Goal: Information Seeking & Learning: Learn about a topic

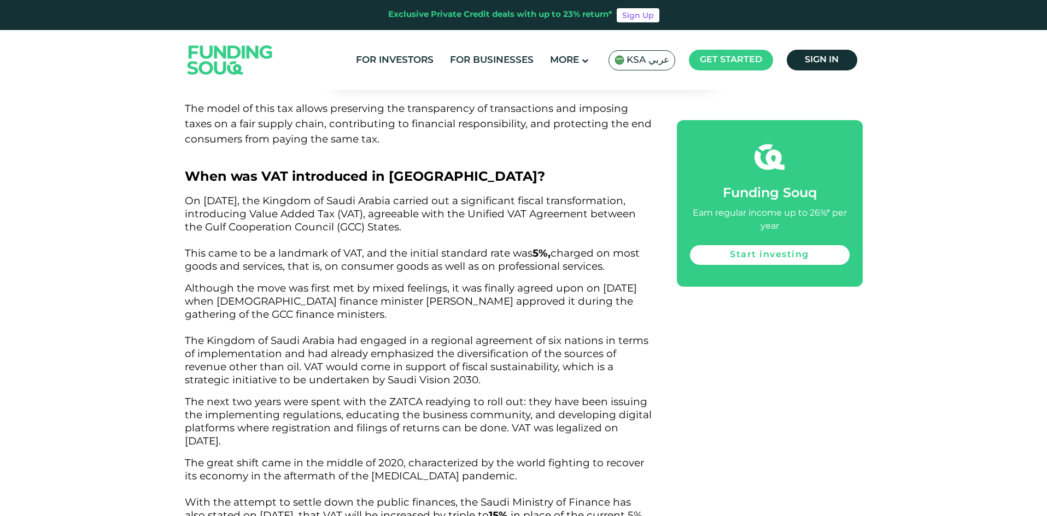
scroll to position [1421, 0]
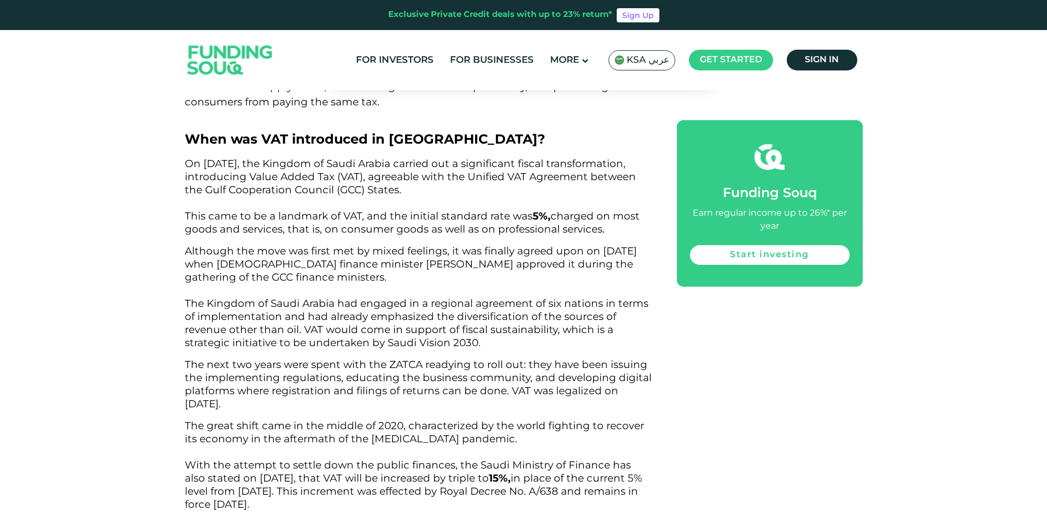
click at [430, 245] on span "Although the move was first met by mixed feelings, it was finally agreed upon o…" at bounding box center [416, 297] width 463 height 104
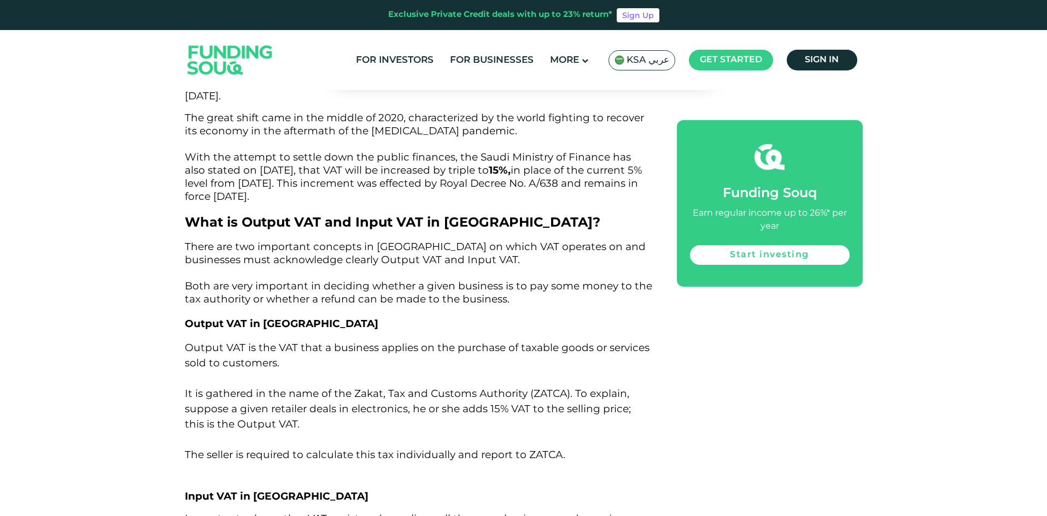
scroll to position [1804, 0]
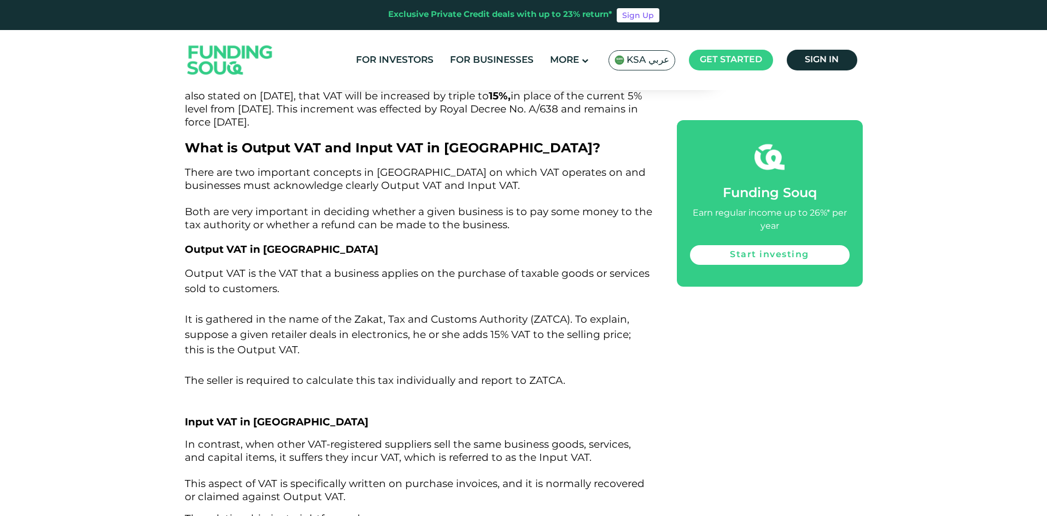
click at [423, 241] on h3 "Output VAT in [GEOGRAPHIC_DATA]" at bounding box center [418, 249] width 467 height 16
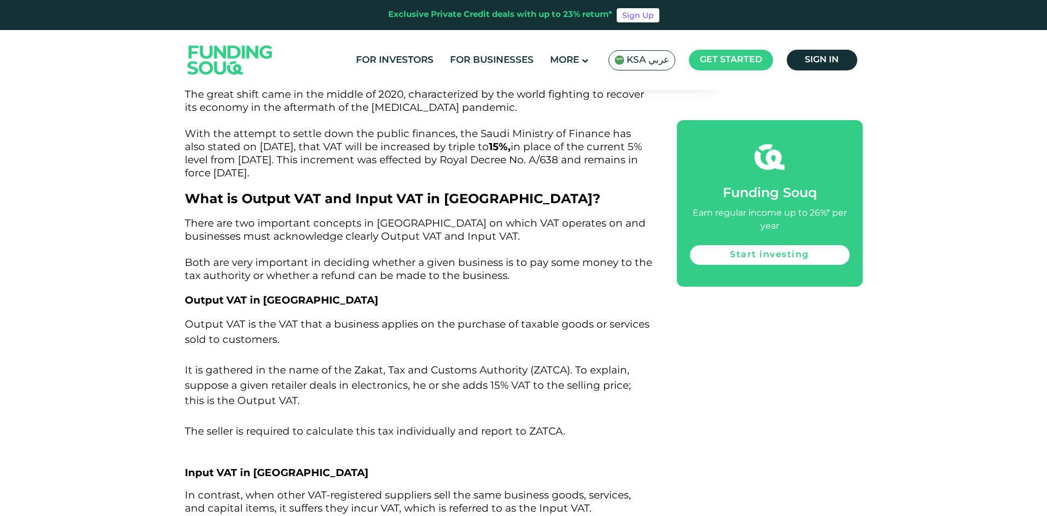
scroll to position [1749, 0]
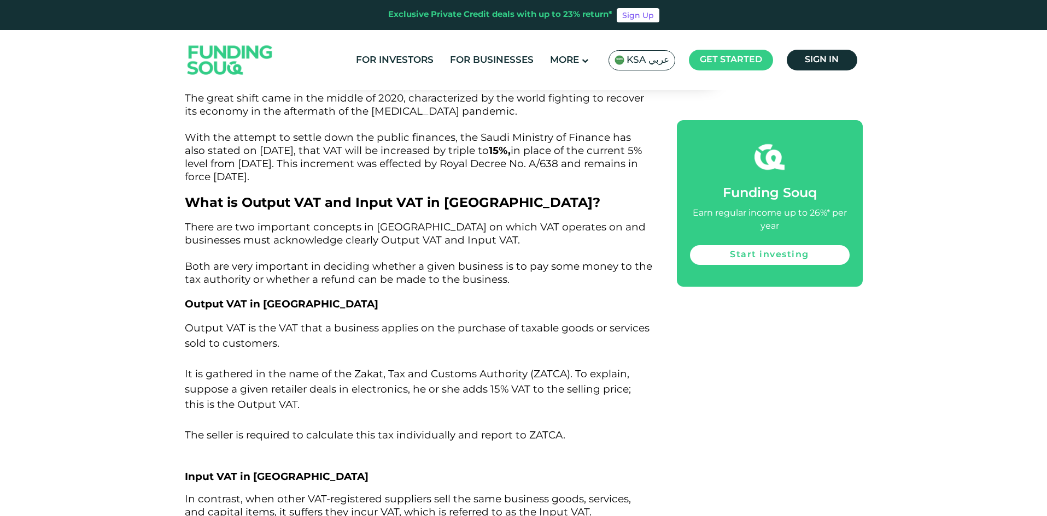
click at [426, 221] on span "There are two important concepts in [GEOGRAPHIC_DATA] on which VAT operates on …" at bounding box center [418, 253] width 467 height 65
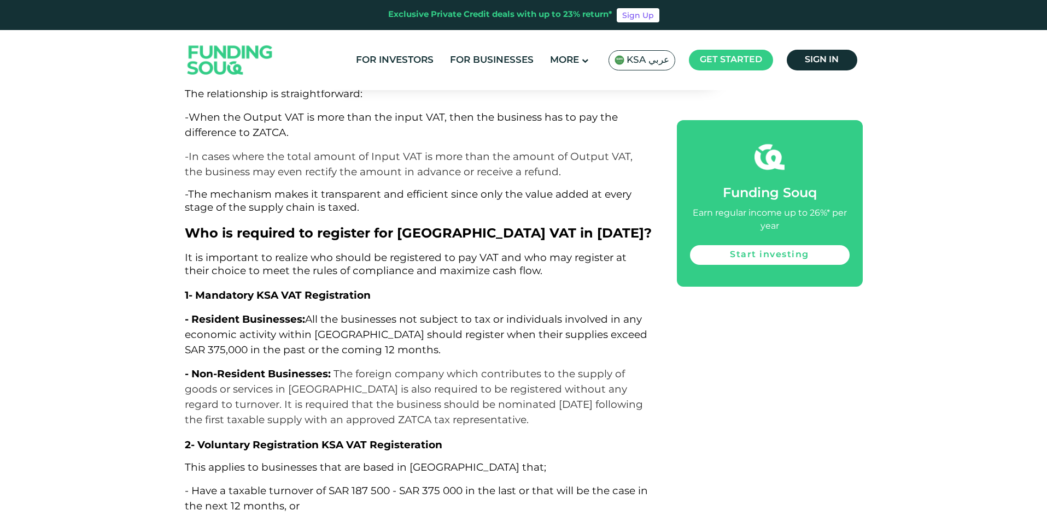
scroll to position [2350, 0]
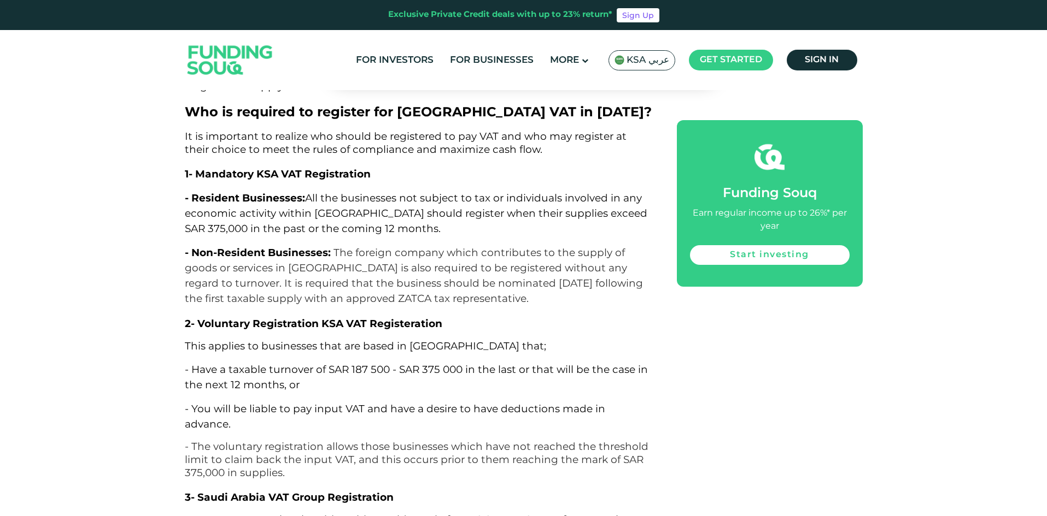
click at [412, 213] on span "All the businesses not subject to tax or individuals involved in any economic a…" at bounding box center [416, 213] width 462 height 43
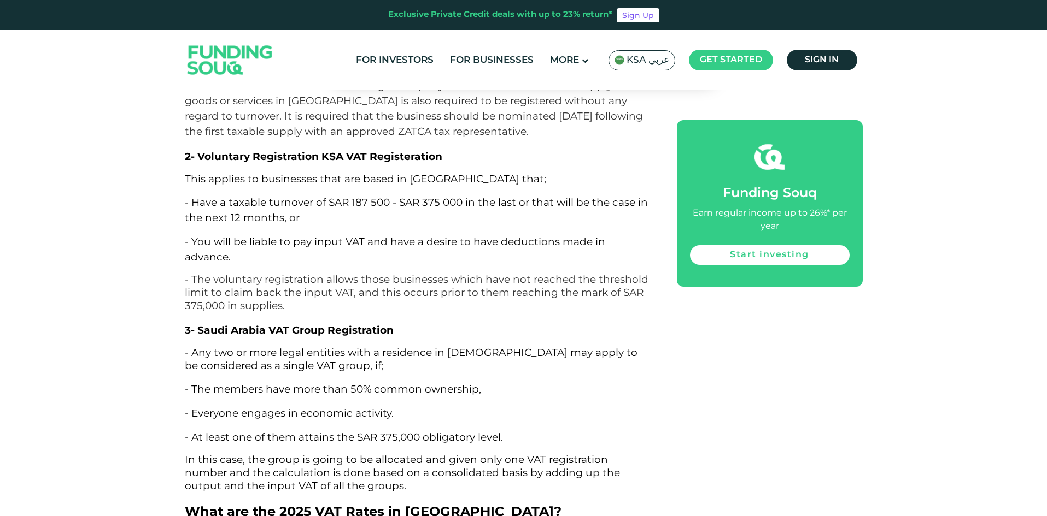
scroll to position [2514, 0]
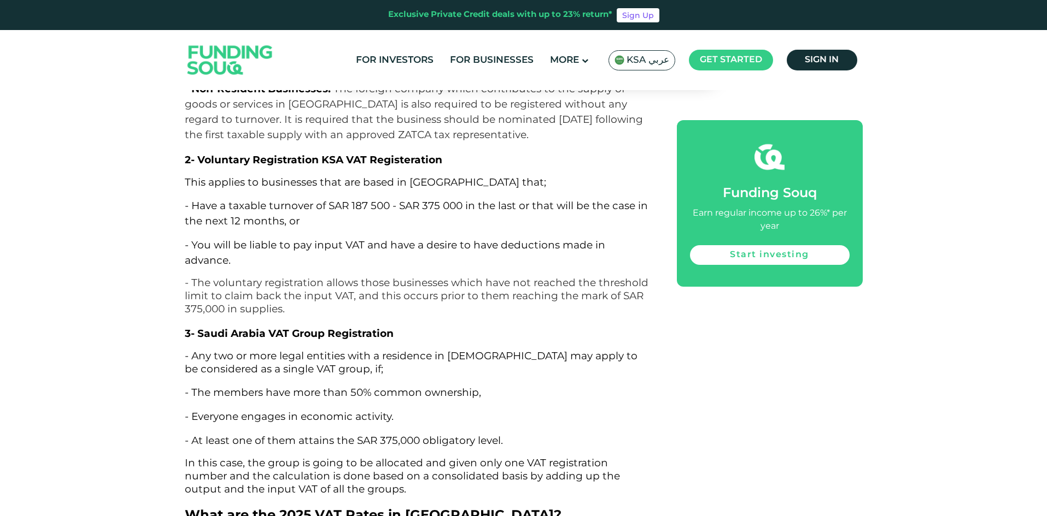
click at [429, 239] on span "- You will be liable to pay input VAT and have a desire to have deductions made…" at bounding box center [395, 253] width 420 height 28
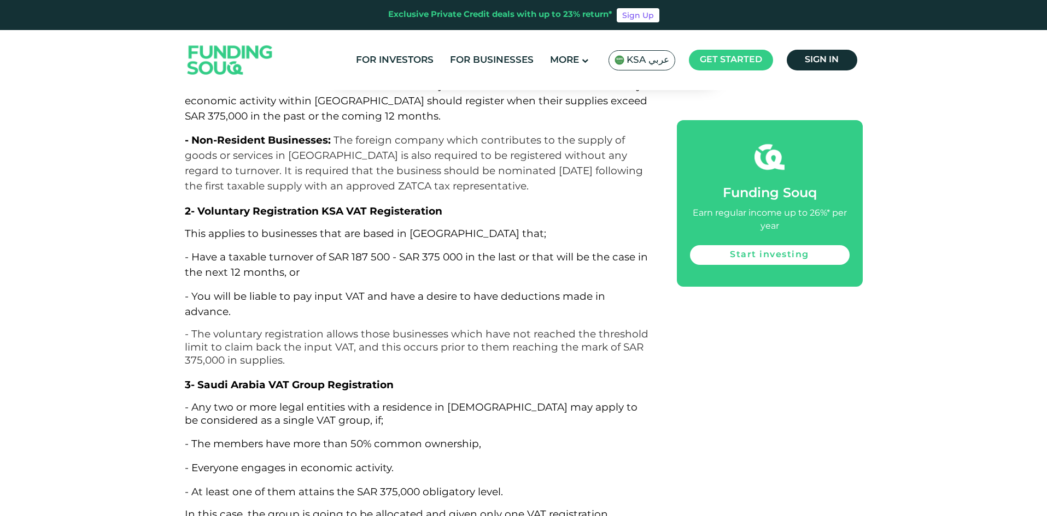
scroll to position [2459, 0]
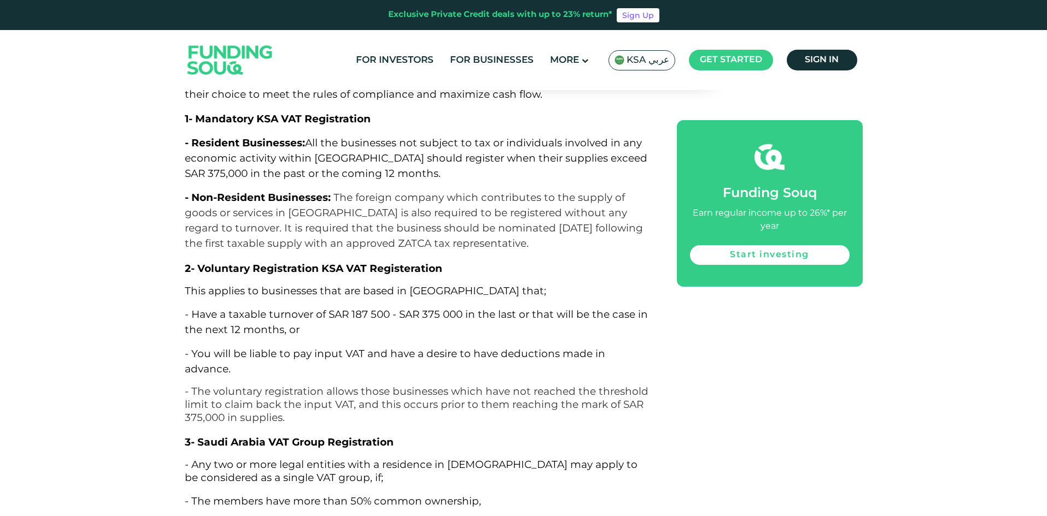
scroll to position [2405, 0]
click at [469, 261] on h3 "2- Voluntary Registration KSA VAT Registeration" at bounding box center [418, 269] width 467 height 16
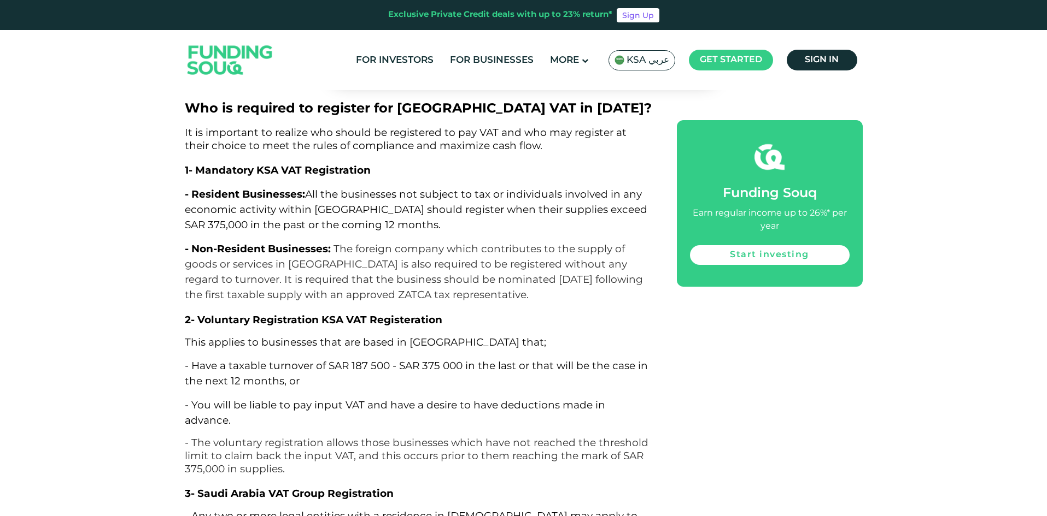
scroll to position [2350, 0]
